Goal: Task Accomplishment & Management: Use online tool/utility

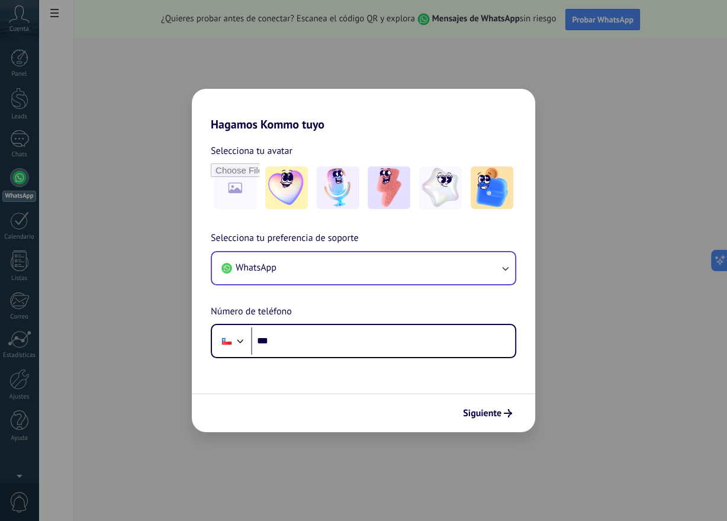
click at [302, 267] on button "WhatsApp" at bounding box center [363, 268] width 303 height 32
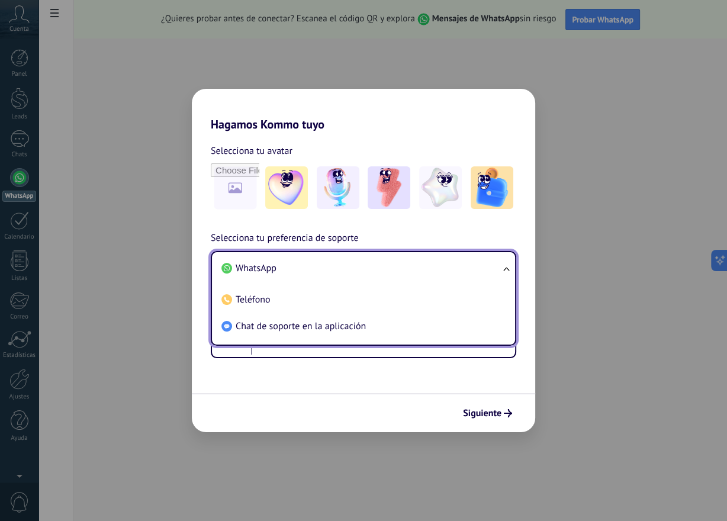
click at [302, 272] on li "WhatsApp" at bounding box center [361, 268] width 289 height 27
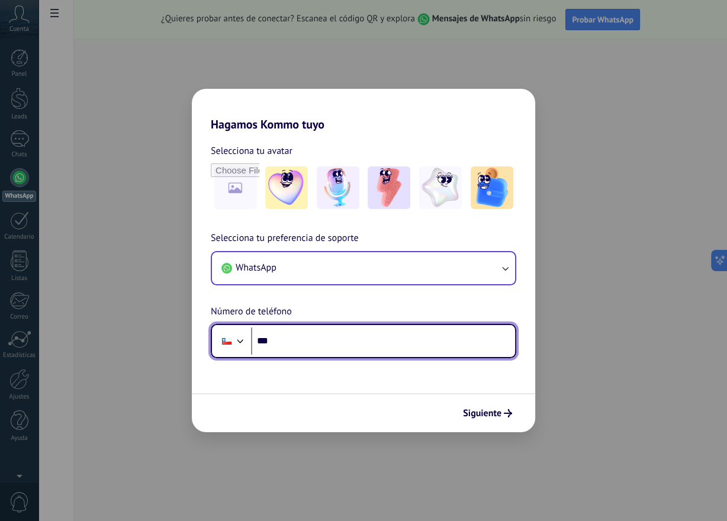
click at [304, 341] on input "***" at bounding box center [383, 340] width 264 height 27
paste input "**********"
click at [284, 336] on input "**********" at bounding box center [383, 340] width 264 height 27
paste input "tel"
type input "**********"
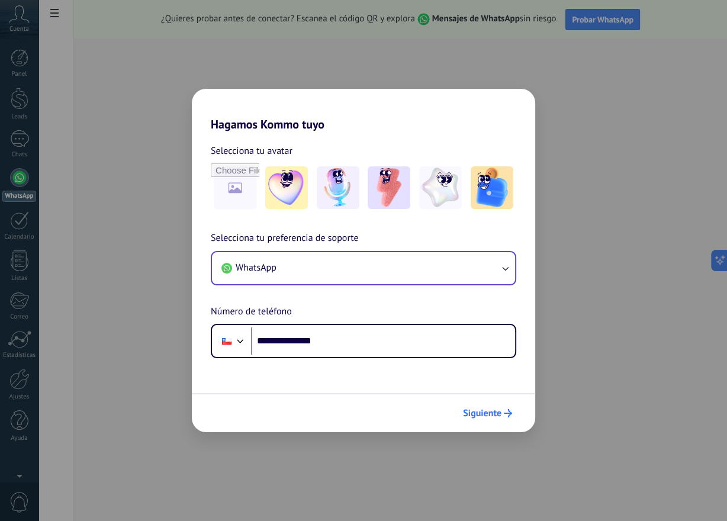
click at [506, 408] on button "Siguiente" at bounding box center [488, 413] width 60 height 20
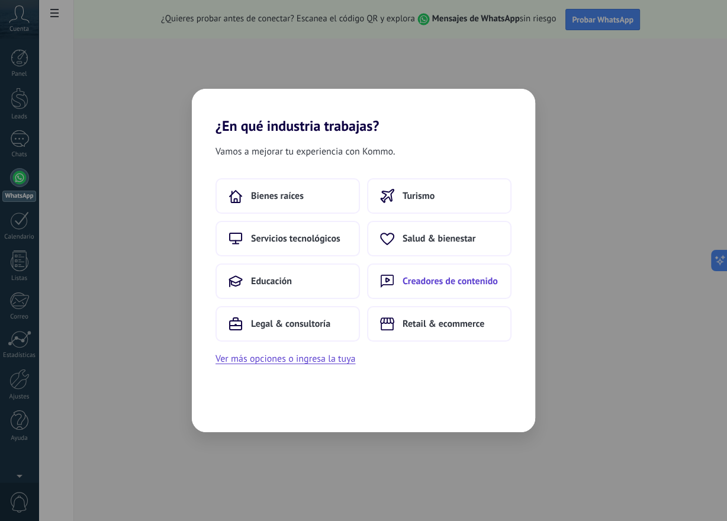
click at [422, 277] on span "Creadores de contenido" at bounding box center [450, 281] width 95 height 12
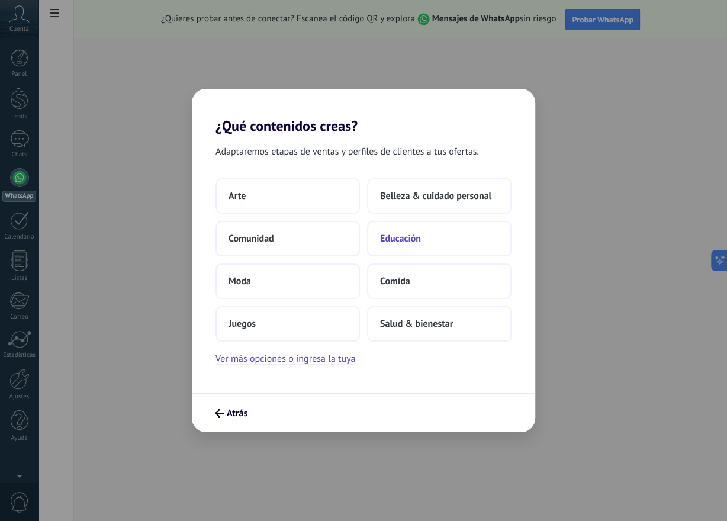
click at [380, 239] on span "Educación" at bounding box center [400, 239] width 41 height 12
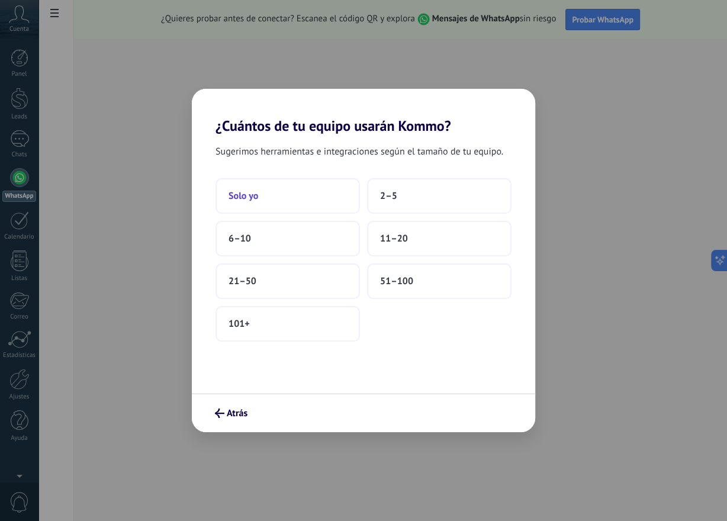
click at [320, 186] on button "Solo yo" at bounding box center [287, 196] width 144 height 36
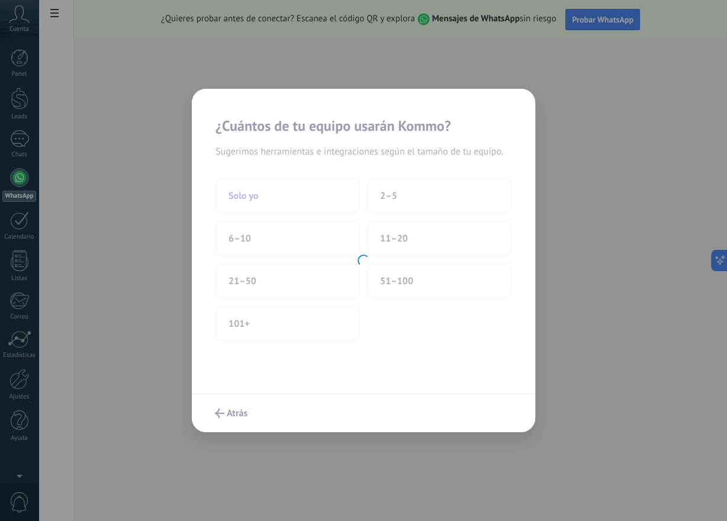
click at [320, 186] on div at bounding box center [363, 260] width 343 height 343
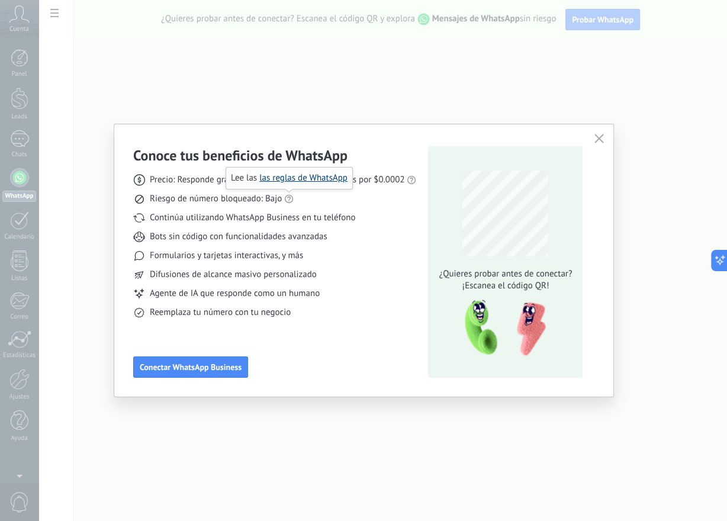
click at [283, 180] on link "las reglas de WhatsApp" at bounding box center [303, 177] width 88 height 11
click at [311, 264] on div "Precio: Responde gratis o inicia nuevas conversaciones por $0.0002 Riesgo de nú…" at bounding box center [275, 242] width 284 height 154
click at [202, 365] on span "Conectar WhatsApp Business" at bounding box center [191, 367] width 102 height 8
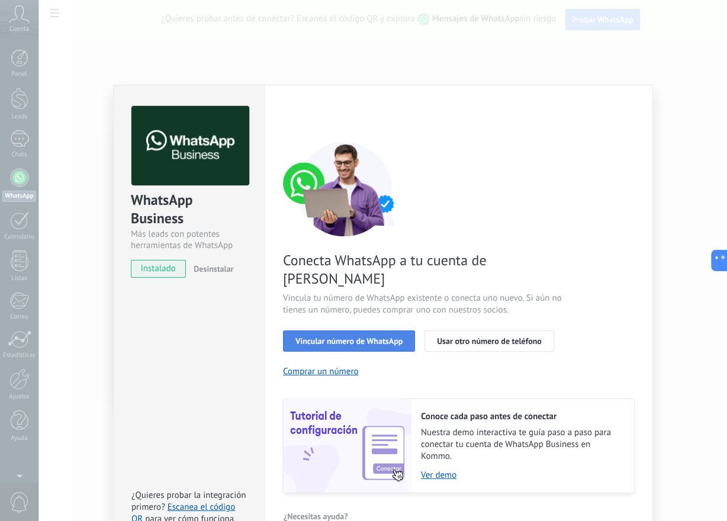
click at [300, 330] on button "Vincular número de WhatsApp" at bounding box center [349, 340] width 132 height 21
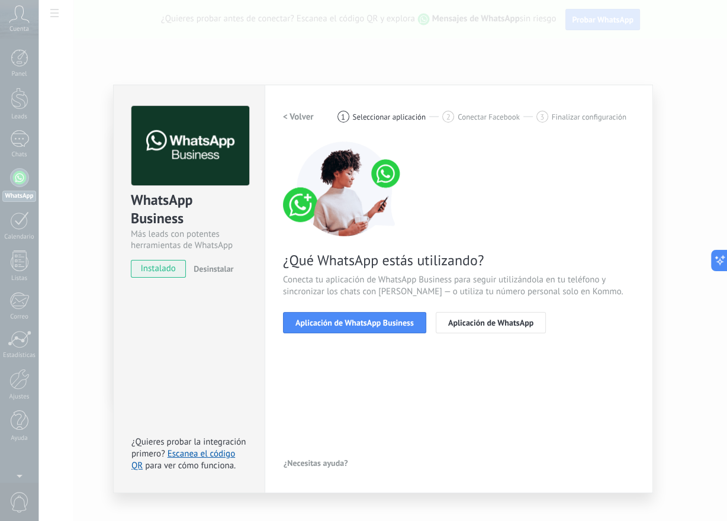
click at [300, 327] on button "Aplicación de WhatsApp Business" at bounding box center [354, 322] width 143 height 21
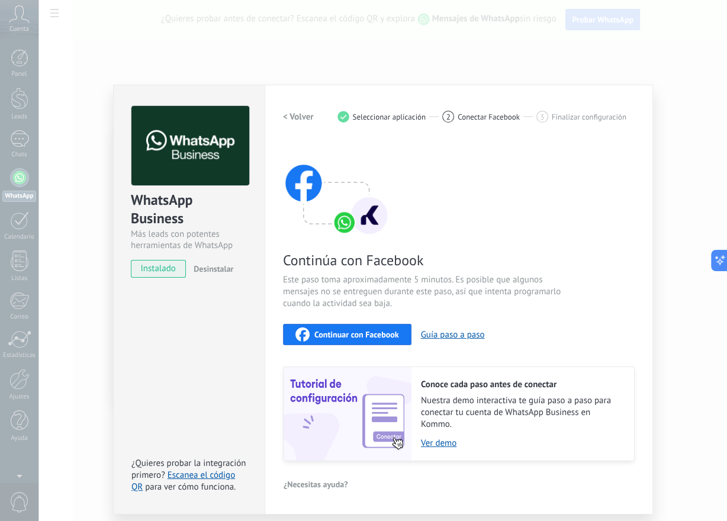
click at [316, 331] on span "Continuar con Facebook" at bounding box center [356, 334] width 85 height 8
click at [209, 82] on div "WhatsApp Business Más leads con potentes herramientas de WhatsApp instalado Des…" at bounding box center [382, 260] width 689 height 521
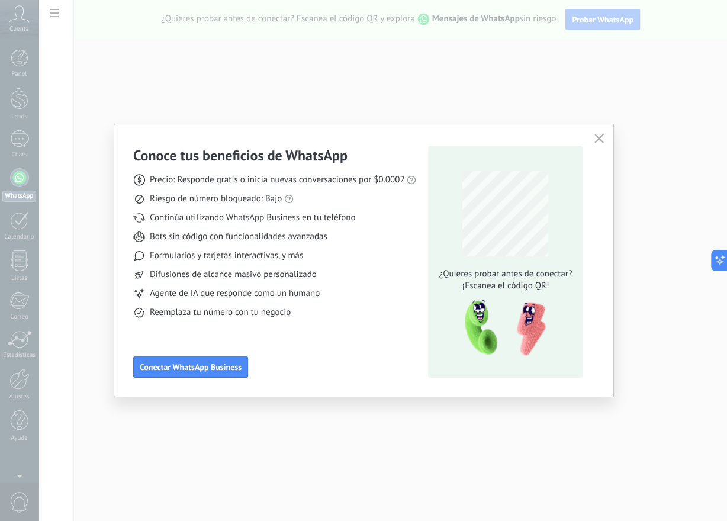
click at [523, 41] on div "Conoce tus beneficios de WhatsApp Precio: Responde gratis o inicia nuevas conve…" at bounding box center [363, 260] width 727 height 521
click at [594, 143] on span "button" at bounding box center [598, 139] width 9 height 11
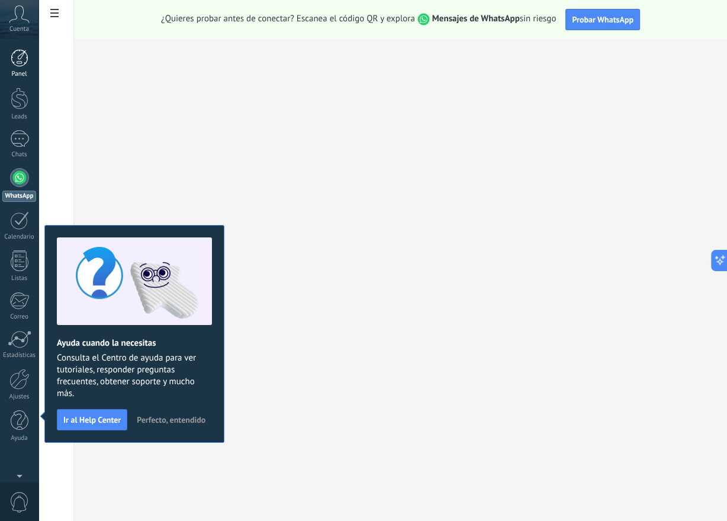
click at [18, 66] on div at bounding box center [20, 58] width 18 height 18
